Goal: Information Seeking & Learning: Learn about a topic

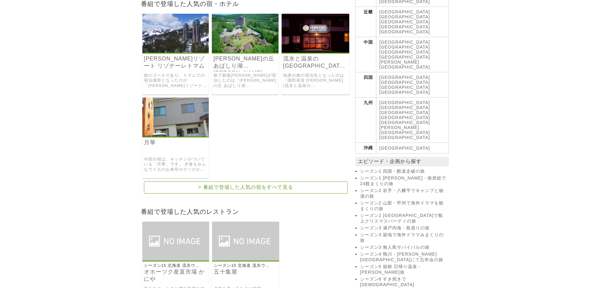
scroll to position [280, 0]
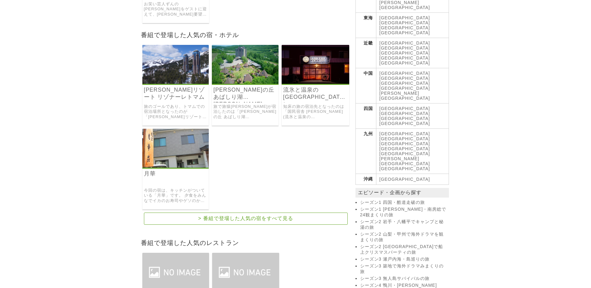
click at [179, 138] on img at bounding box center [175, 148] width 67 height 39
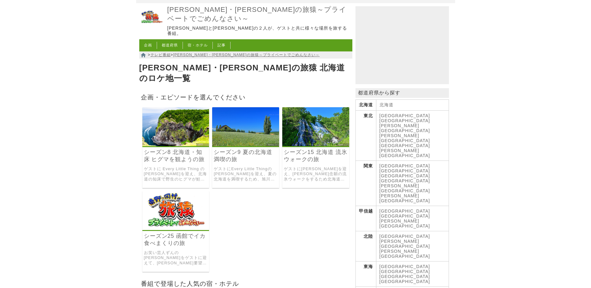
scroll to position [31, 0]
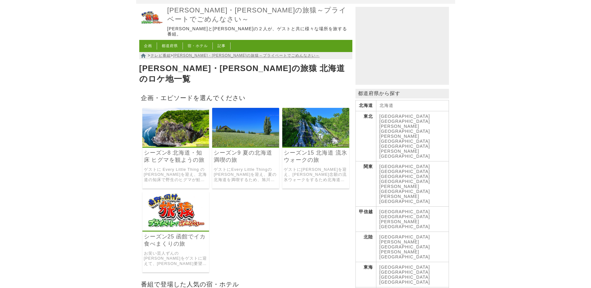
click at [318, 149] on link "シーズン15 北海道 流氷ウォークの旅" at bounding box center [316, 156] width 64 height 14
click at [250, 116] on img at bounding box center [245, 127] width 67 height 39
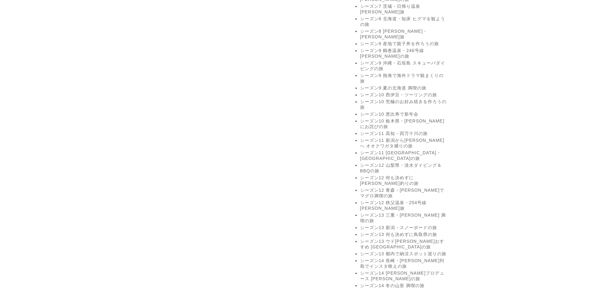
scroll to position [717, 0]
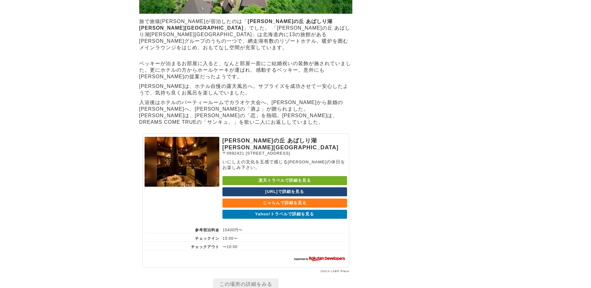
scroll to position [1761, 0]
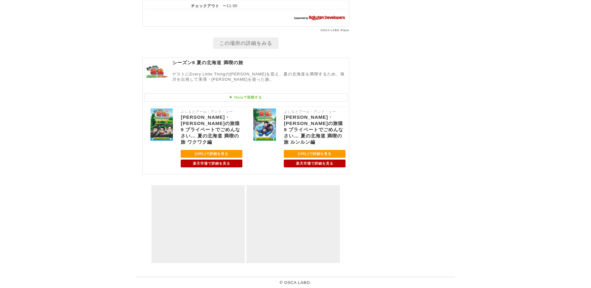
scroll to position [5953, 0]
